Goal: Find specific page/section: Find specific page/section

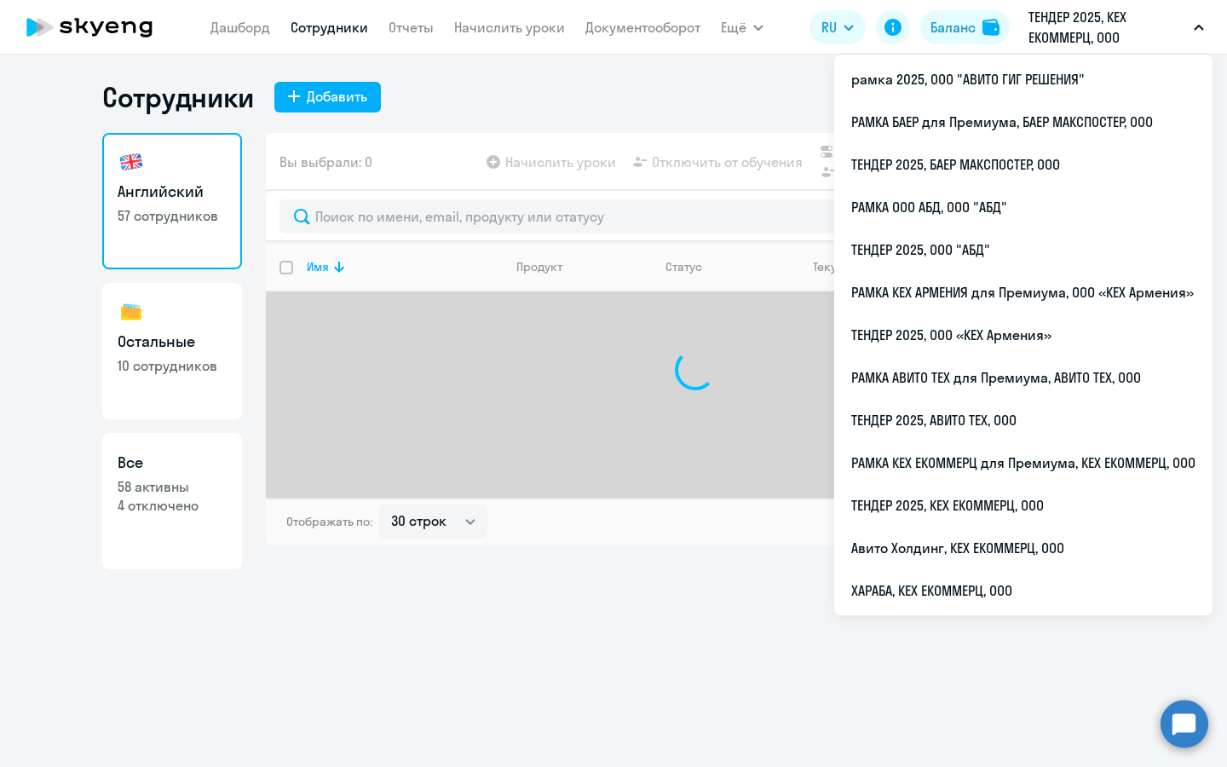
select select "30"
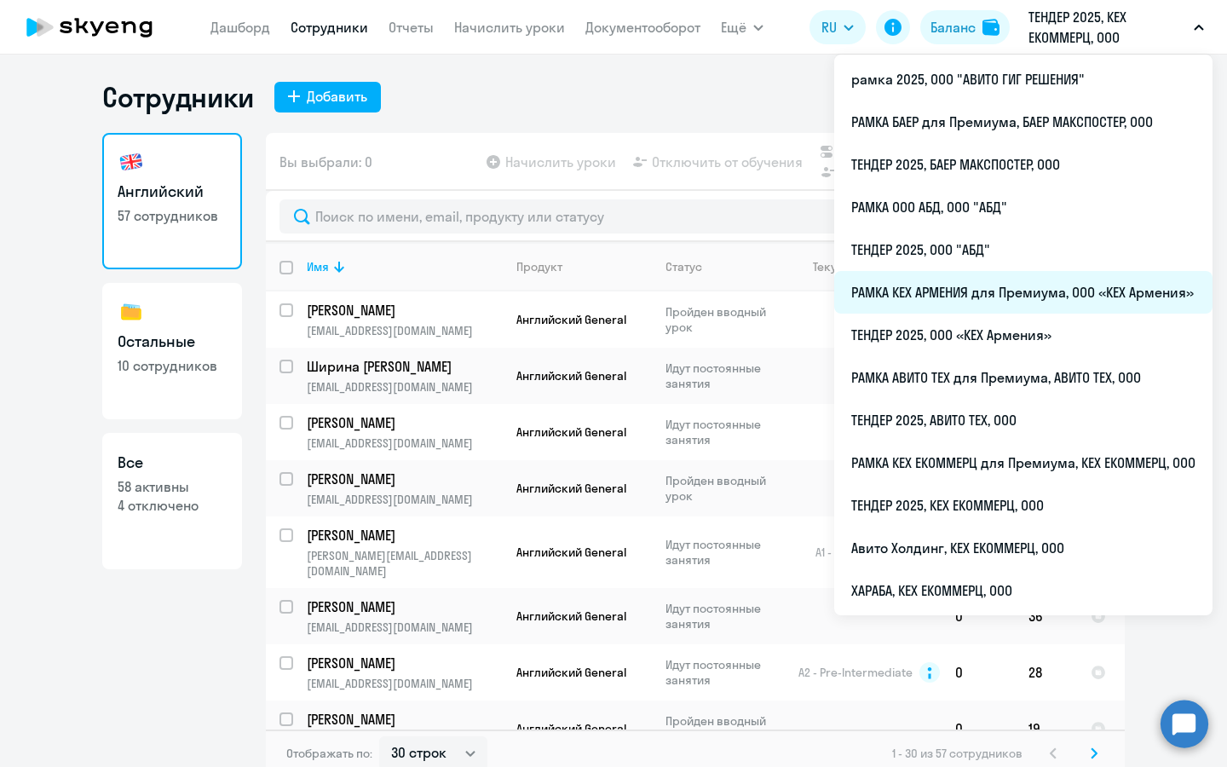
click at [971, 306] on li "РАМКА КЕХ АРМЕНИЯ для Премиума, ООО «КЕХ Армения»" at bounding box center [1023, 292] width 378 height 43
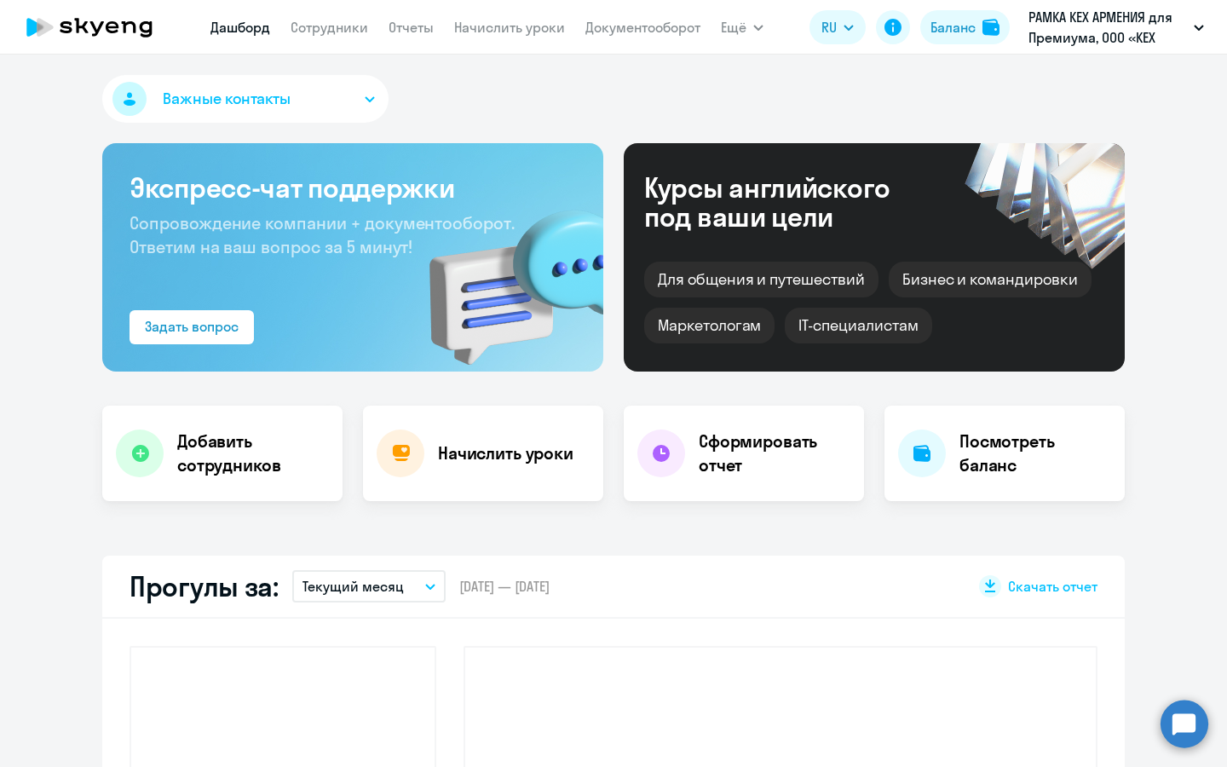
select select "30"
drag, startPoint x: 307, startPoint y: 16, endPoint x: 209, endPoint y: 656, distance: 647.1
click at [307, 16] on nav "[PERSON_NAME] Отчеты Начислить уроки Документооборот" at bounding box center [455, 27] width 490 height 34
click at [312, 27] on link "Сотрудники" at bounding box center [329, 27] width 78 height 17
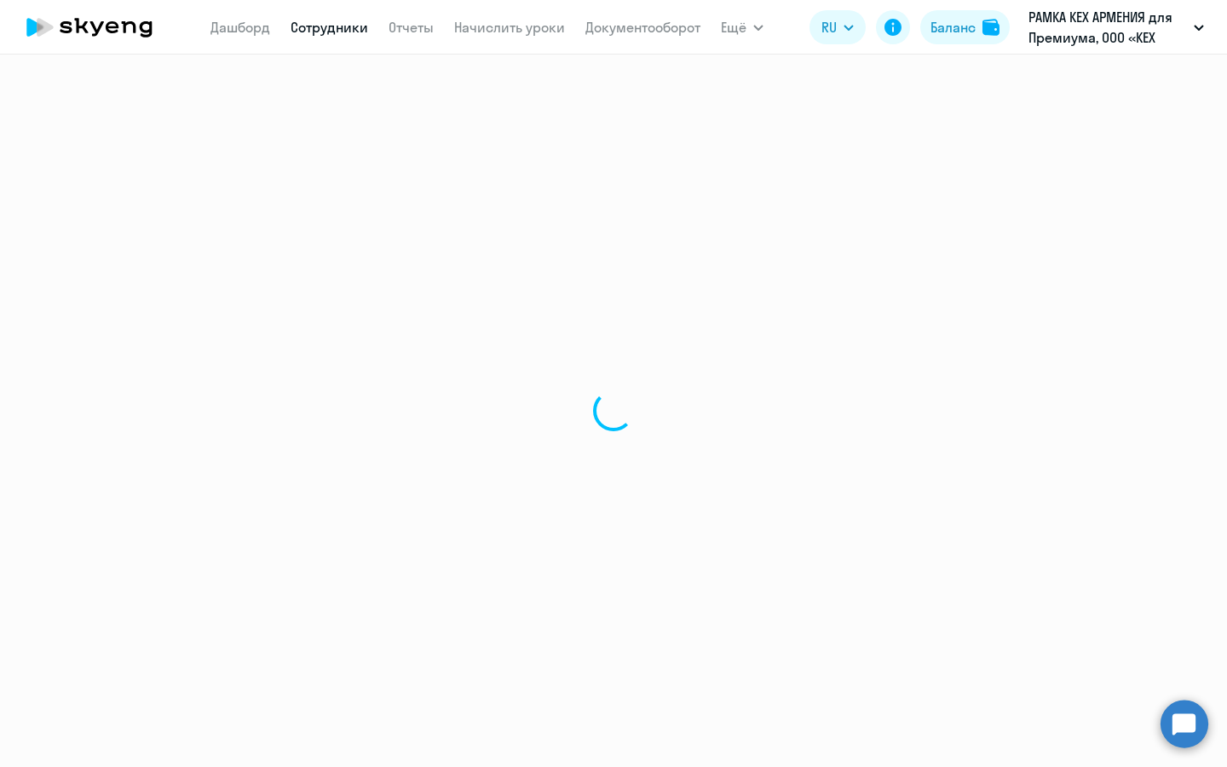
select select "30"
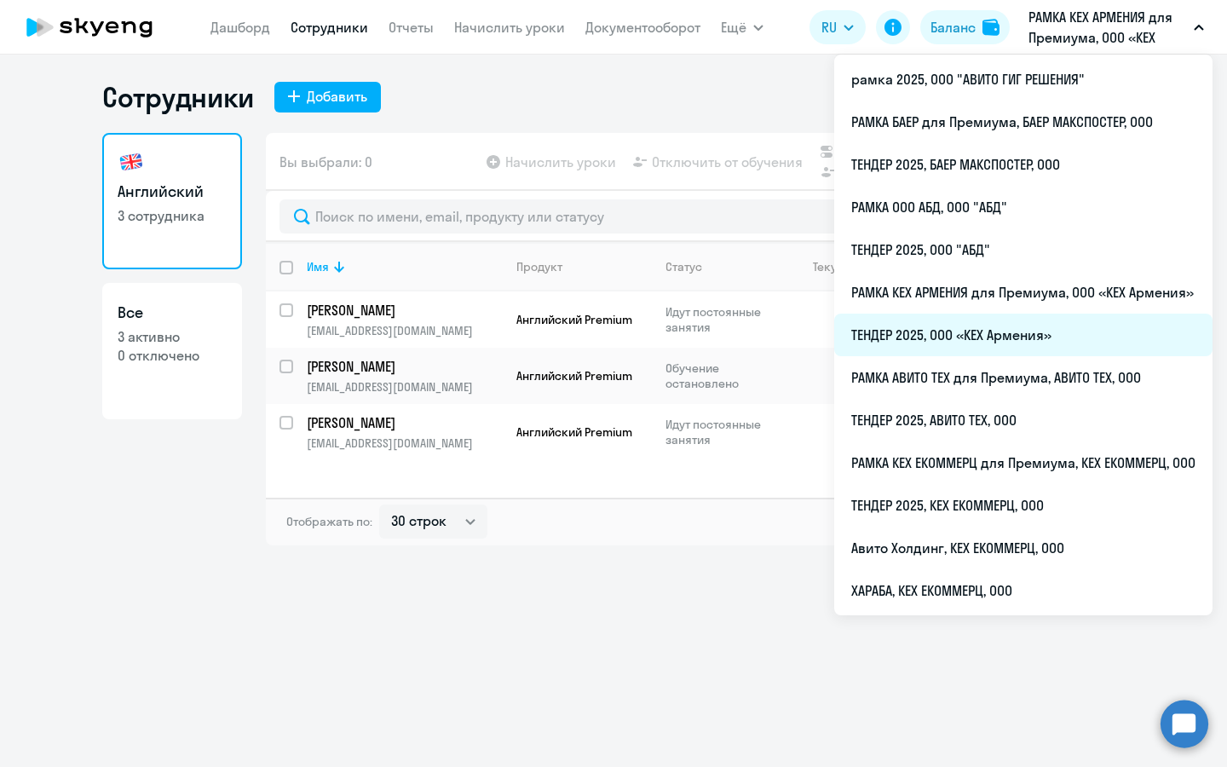
click at [1044, 325] on li "ТЕНДЕР 2025, ООО «КЕХ Армения»" at bounding box center [1023, 334] width 378 height 43
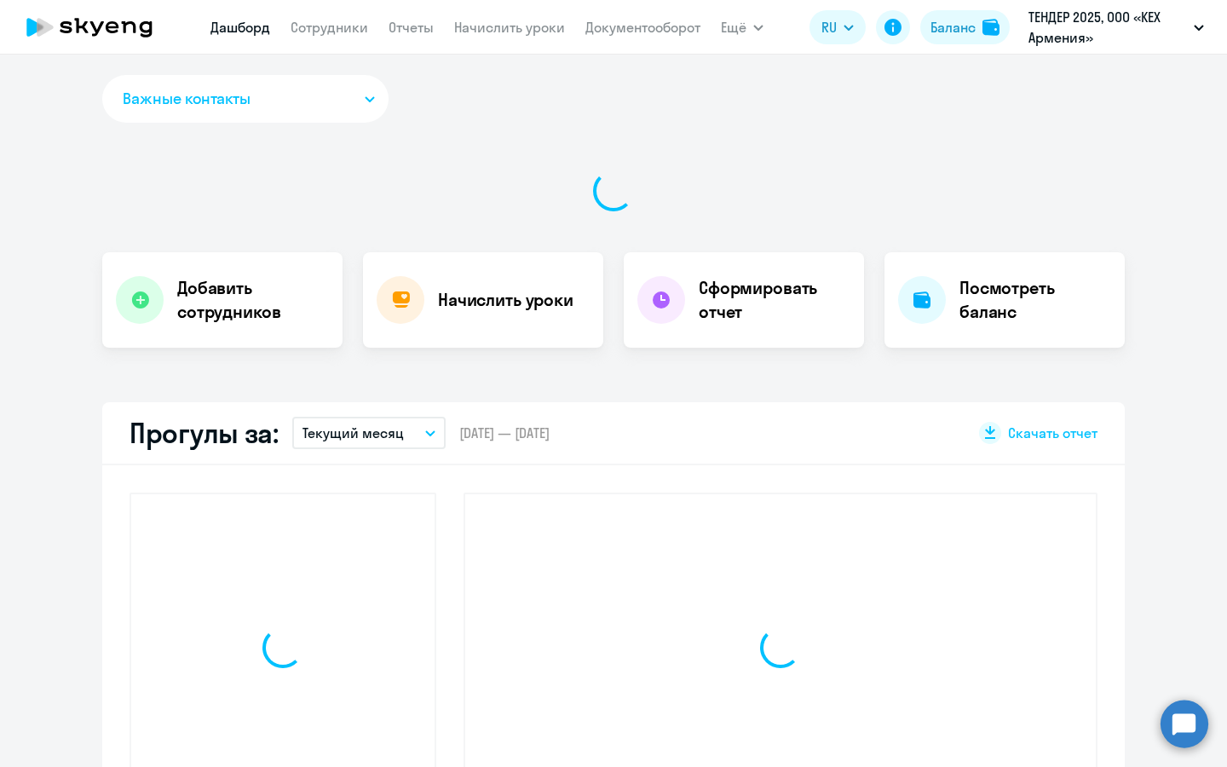
select select "30"
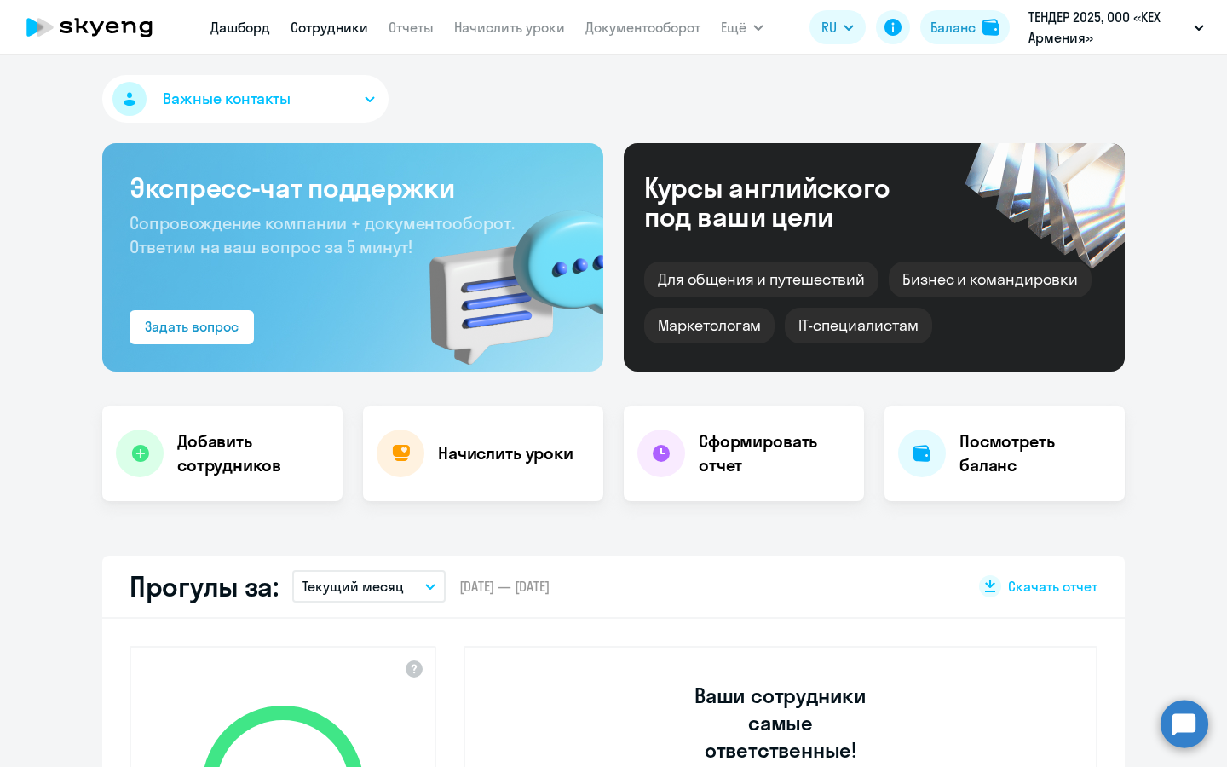
click at [341, 35] on link "Сотрудники" at bounding box center [329, 27] width 78 height 17
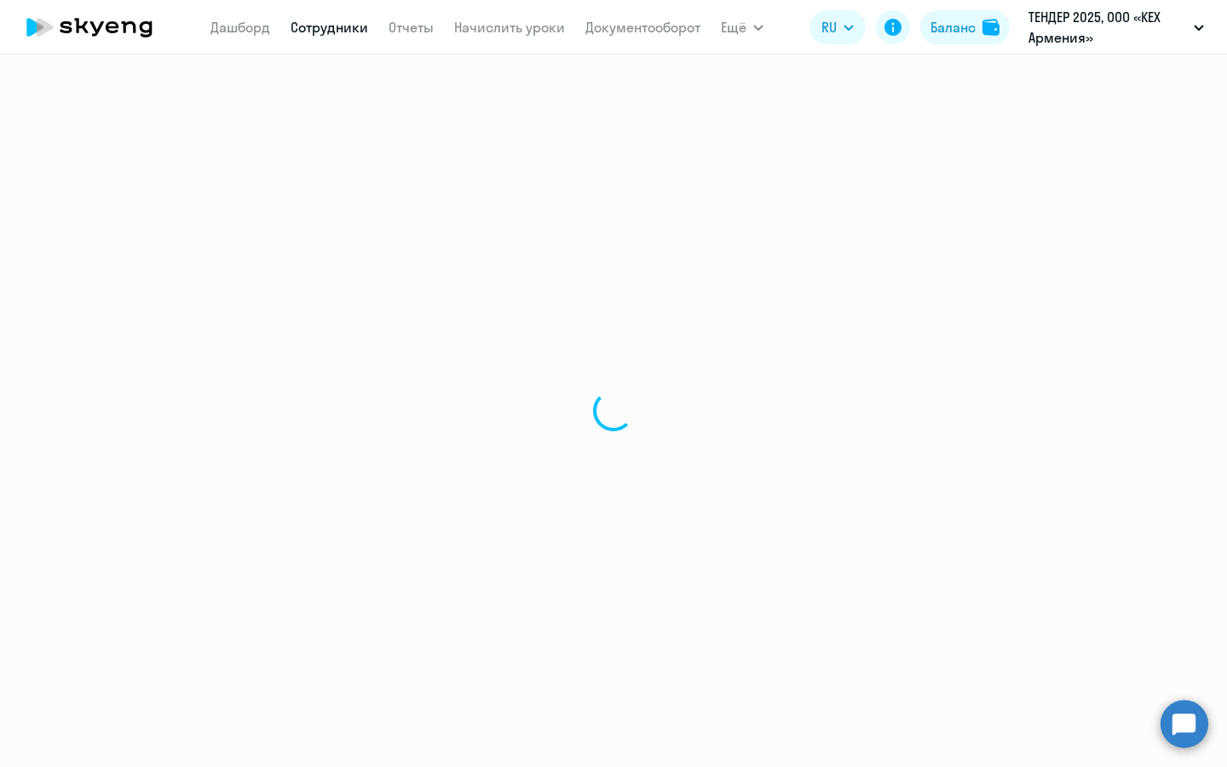
select select "30"
